Goal: Check status: Check status

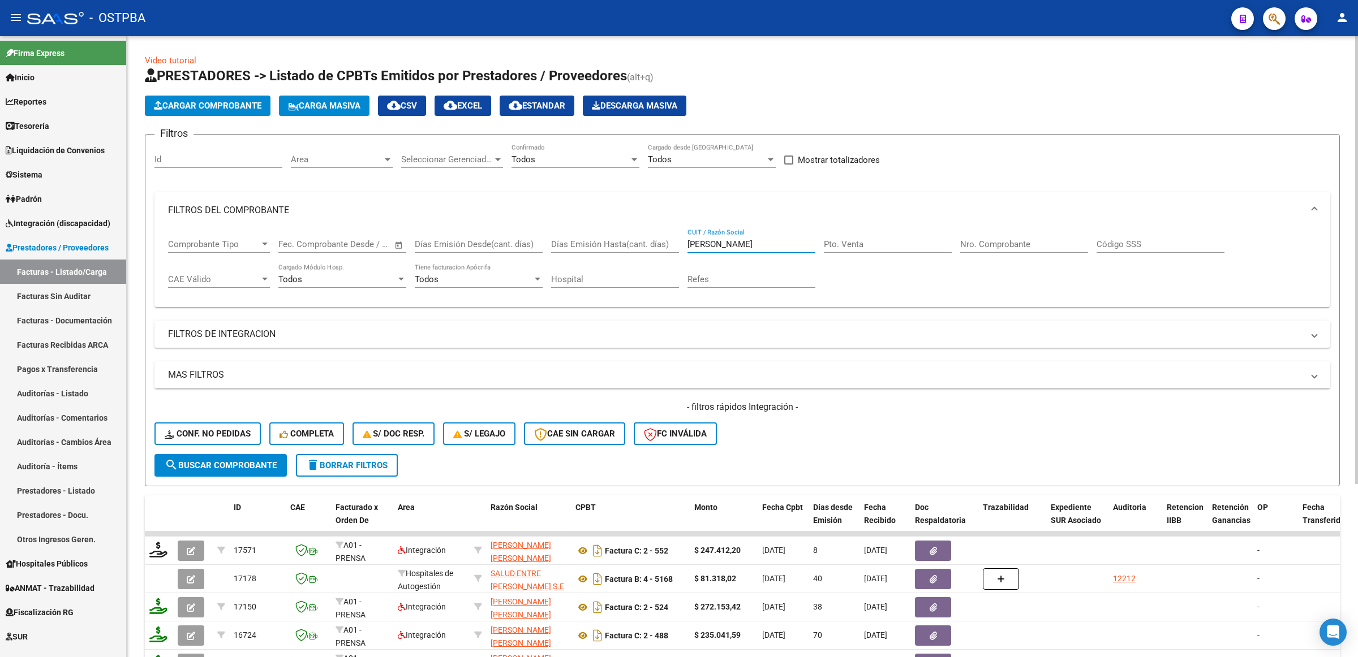
drag, startPoint x: 768, startPoint y: 243, endPoint x: 524, endPoint y: 238, distance: 243.9
click at [524, 238] on div "Comprobante Tipo Comprobante Tipo Fecha inicio – Fecha fin Fec. Comprobante Des…" at bounding box center [742, 264] width 1149 height 70
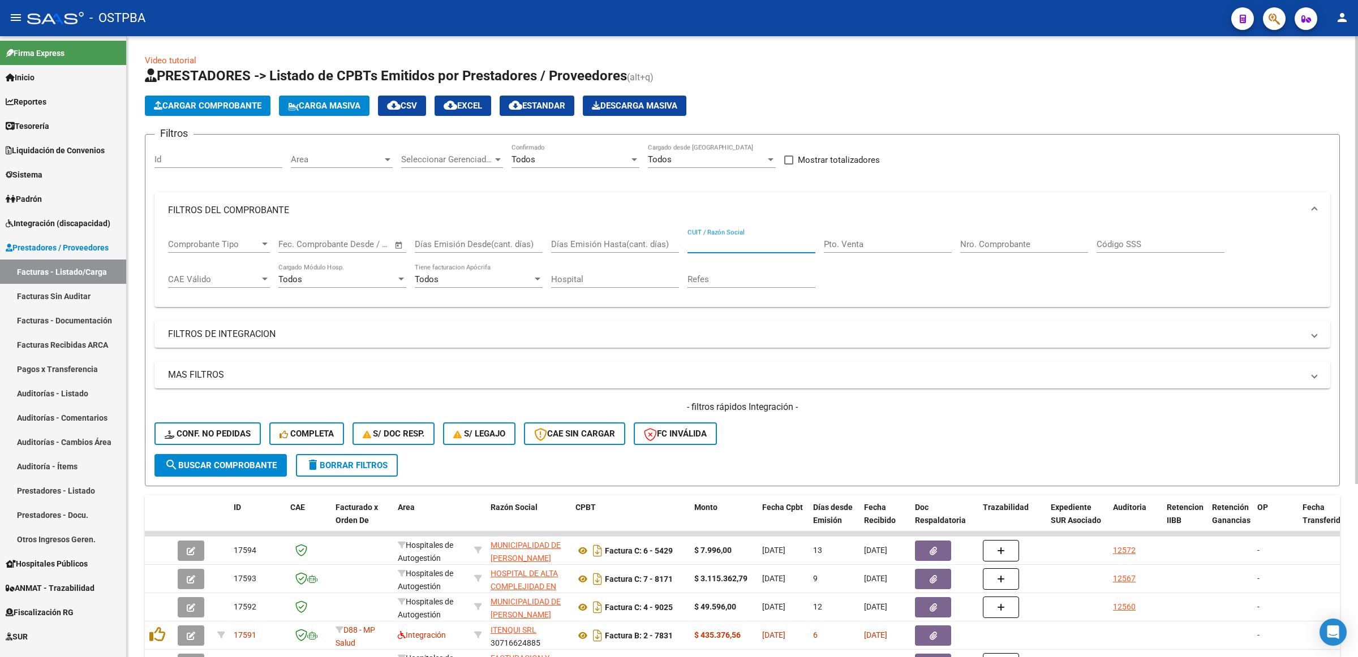
click at [354, 157] on span "Area" at bounding box center [337, 159] width 92 height 10
click at [378, 217] on span "Integración" at bounding box center [365, 222] width 148 height 25
click at [252, 337] on mat-panel-title "FILTROS DE INTEGRACION" at bounding box center [735, 334] width 1135 height 12
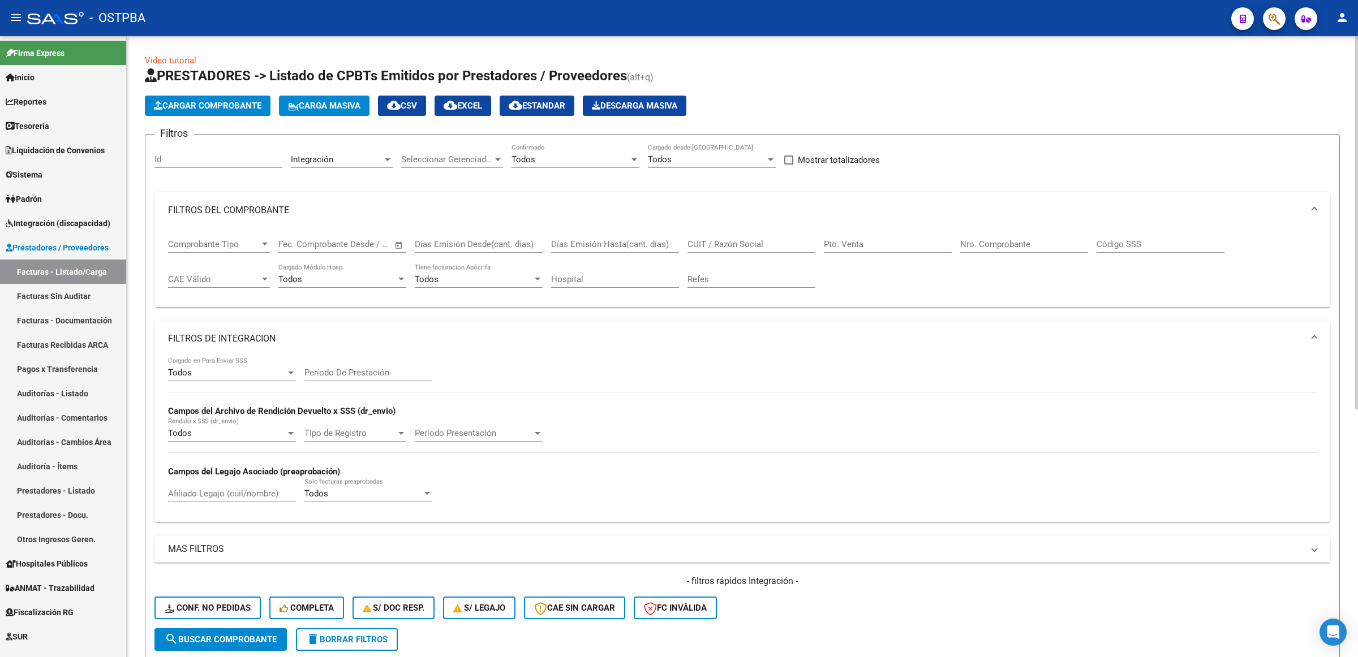
click at [256, 368] on div "Todos" at bounding box center [227, 373] width 118 height 10
click at [239, 423] on span "No" at bounding box center [232, 422] width 128 height 25
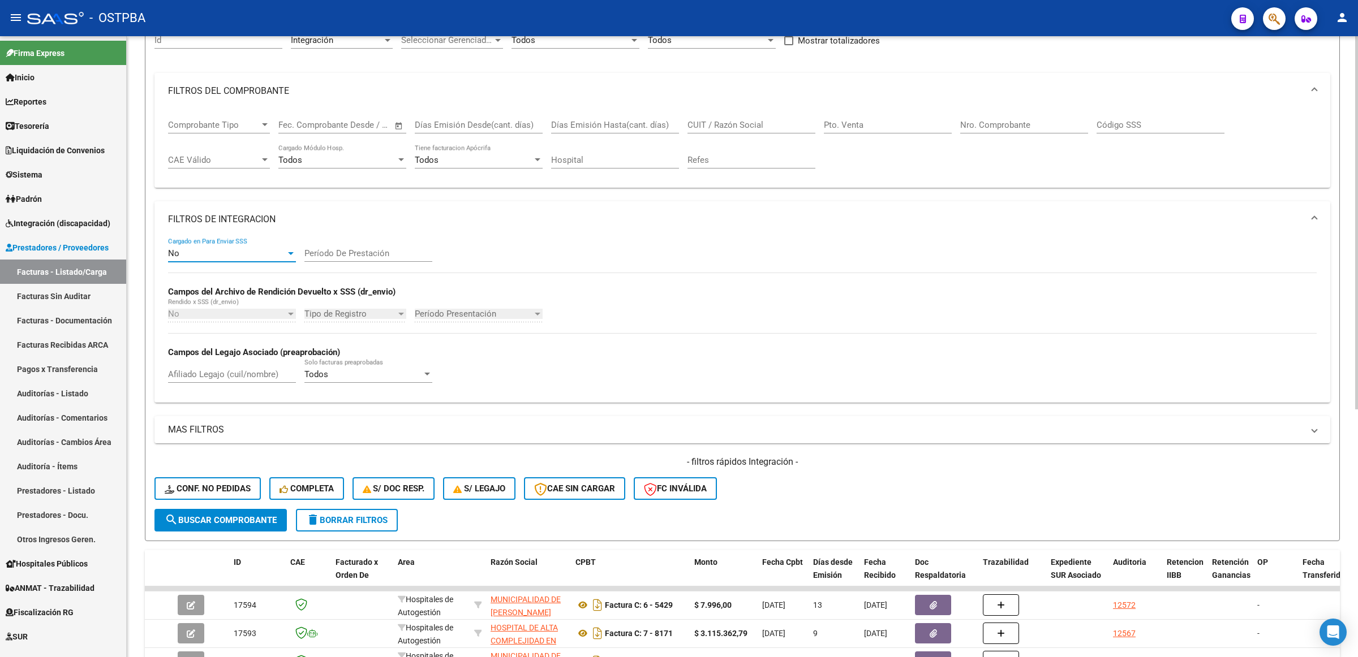
scroll to position [141, 0]
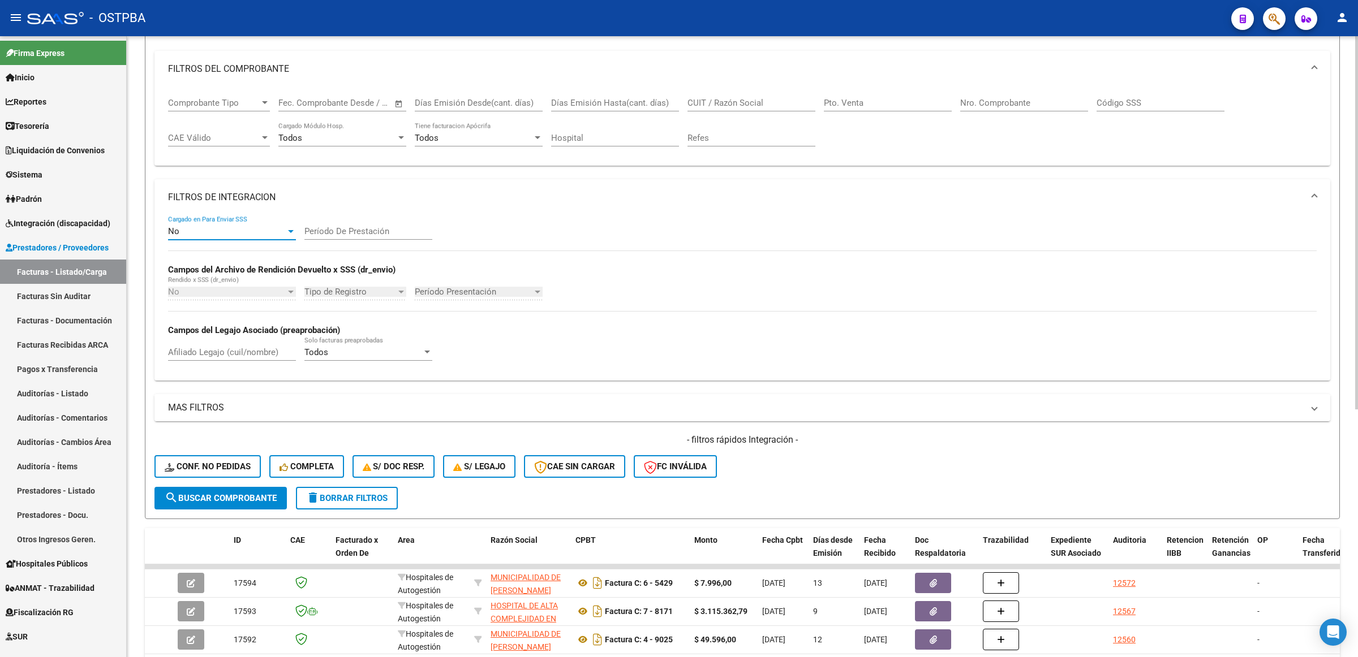
click at [227, 406] on mat-panel-title "MAS FILTROS" at bounding box center [735, 408] width 1135 height 12
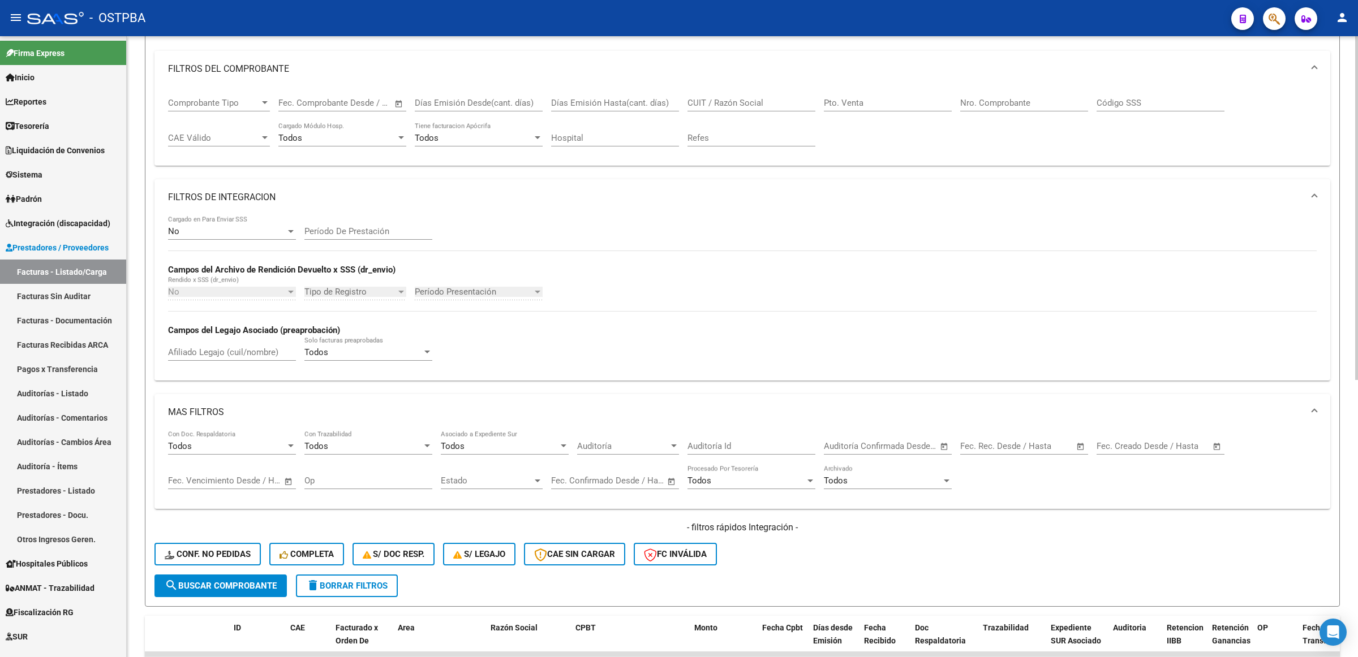
click at [1082, 445] on span "Open calendar" at bounding box center [1080, 446] width 27 height 27
click at [995, 321] on span "1" at bounding box center [998, 324] width 20 height 20
type input "[DATE]"
click at [1025, 342] on span "9" at bounding box center [1021, 347] width 20 height 20
type input "[DATE]"
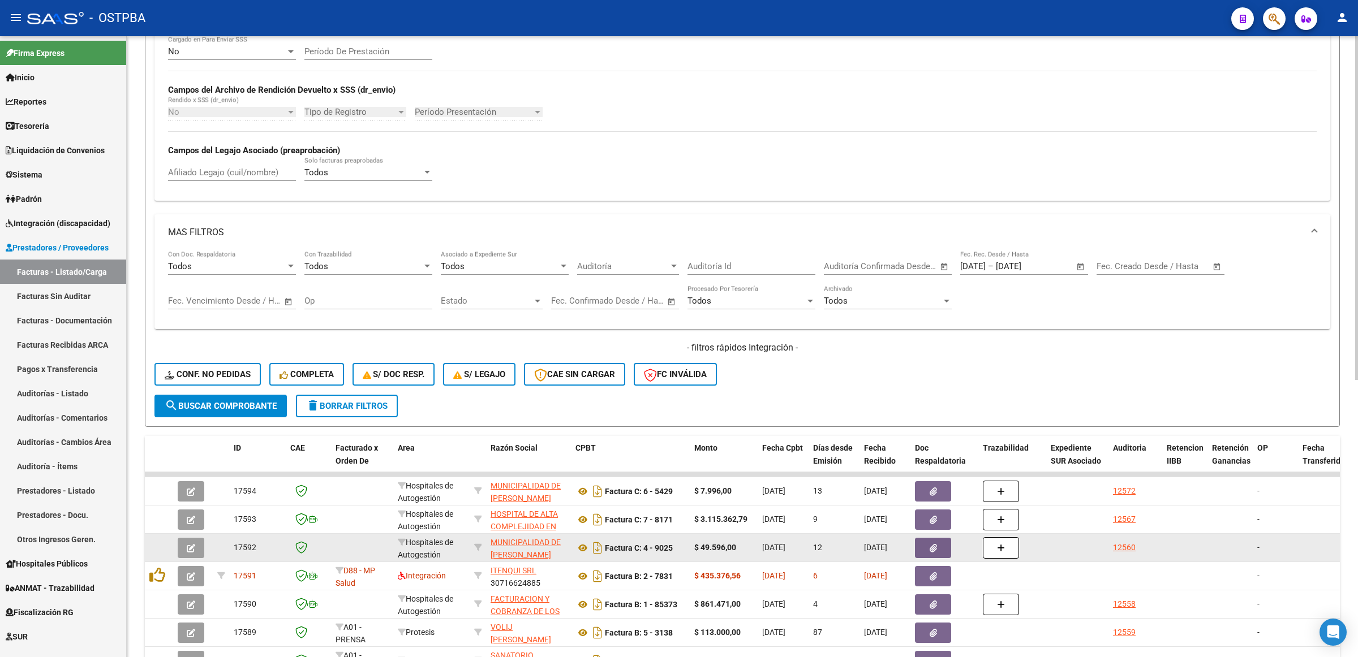
scroll to position [354, 0]
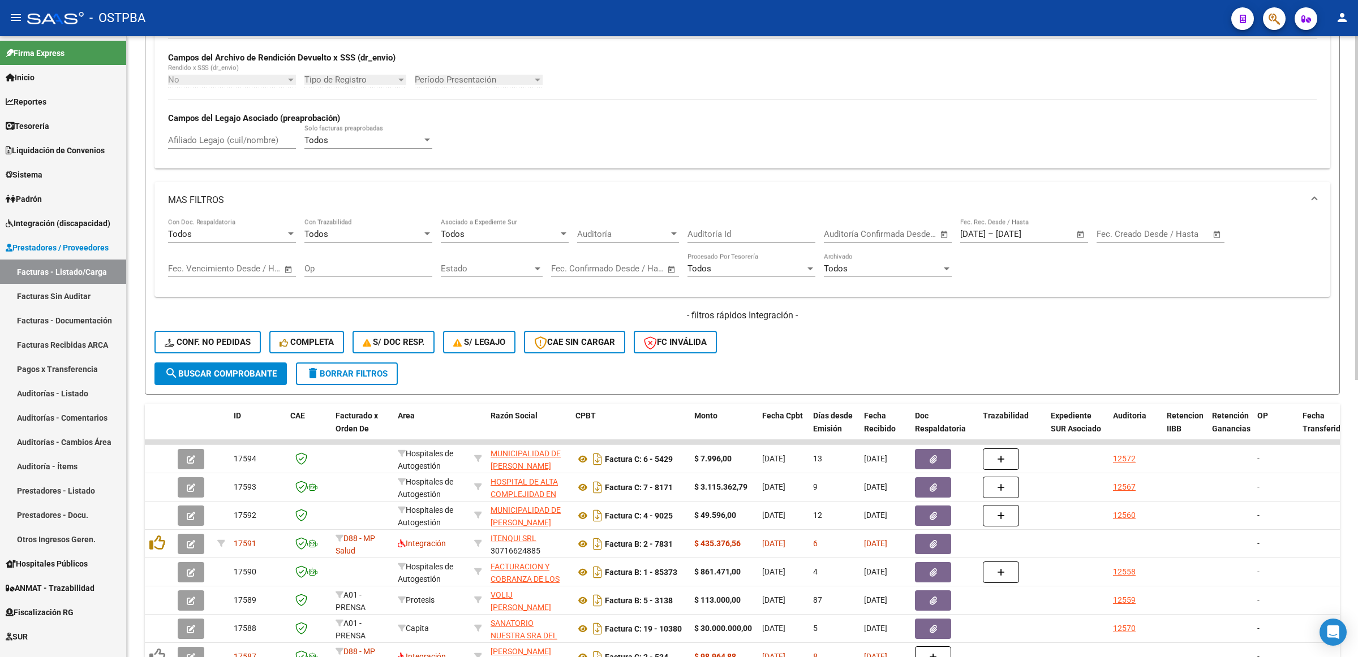
click at [211, 377] on button "search Buscar Comprobante" at bounding box center [220, 374] width 132 height 23
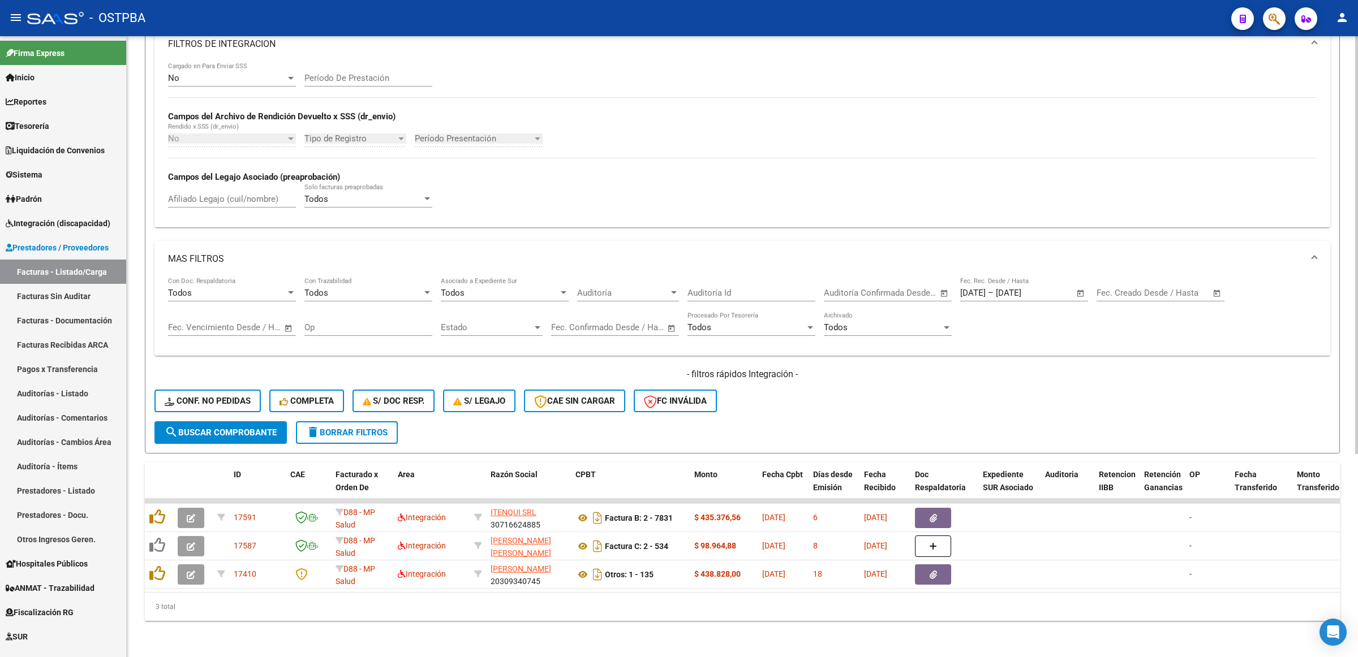
scroll to position [302, 0]
